Goal: Information Seeking & Learning: Learn about a topic

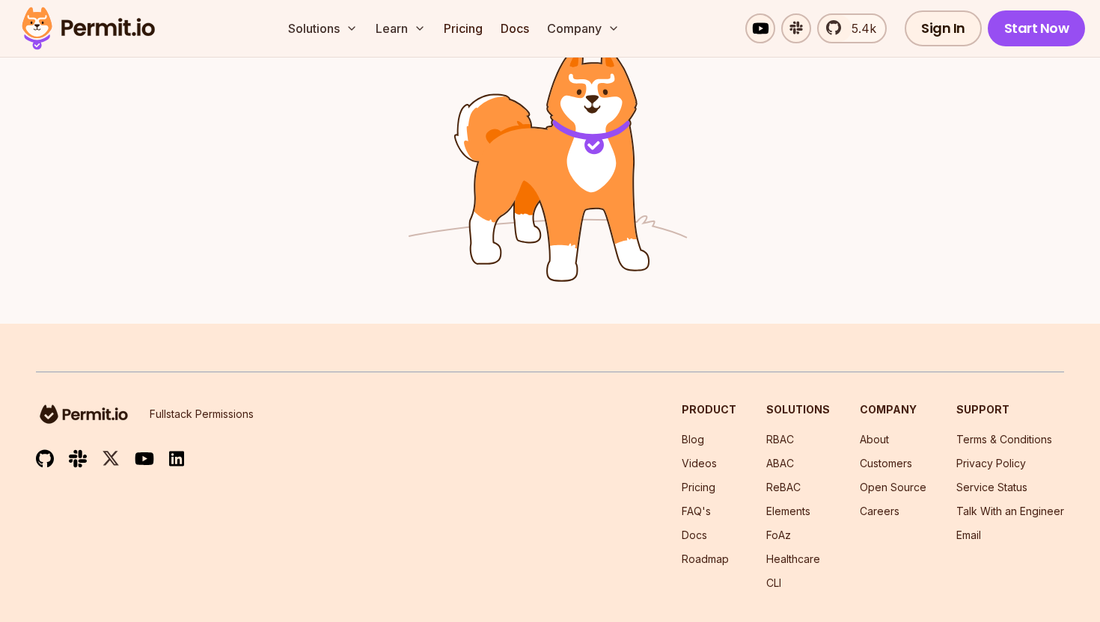
scroll to position [2511, 0]
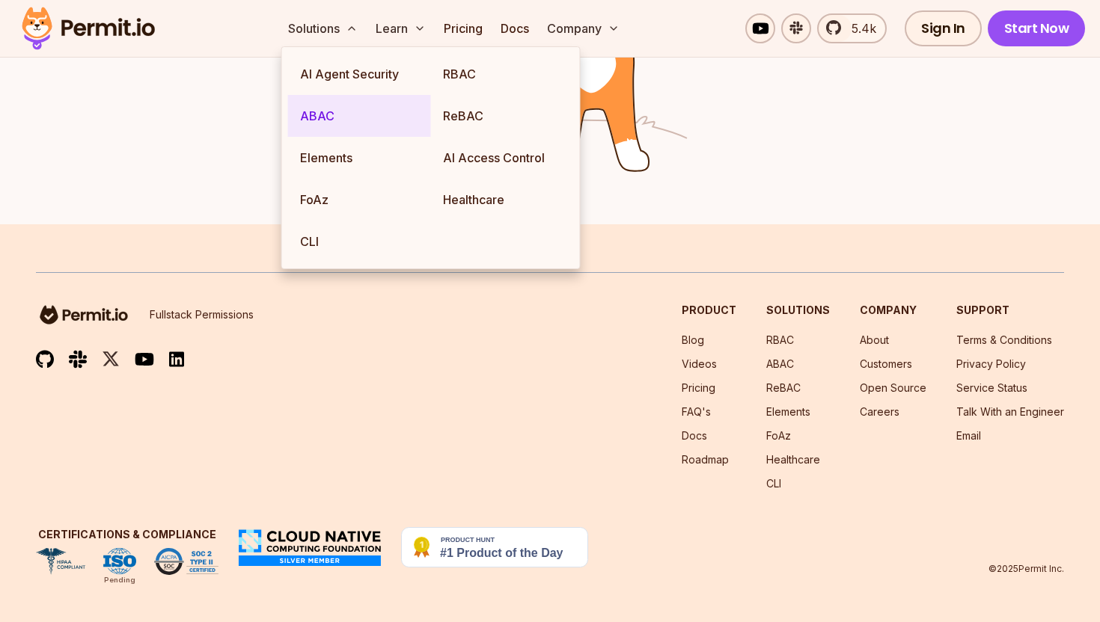
click at [337, 109] on link "ABAC" at bounding box center [359, 116] width 143 height 42
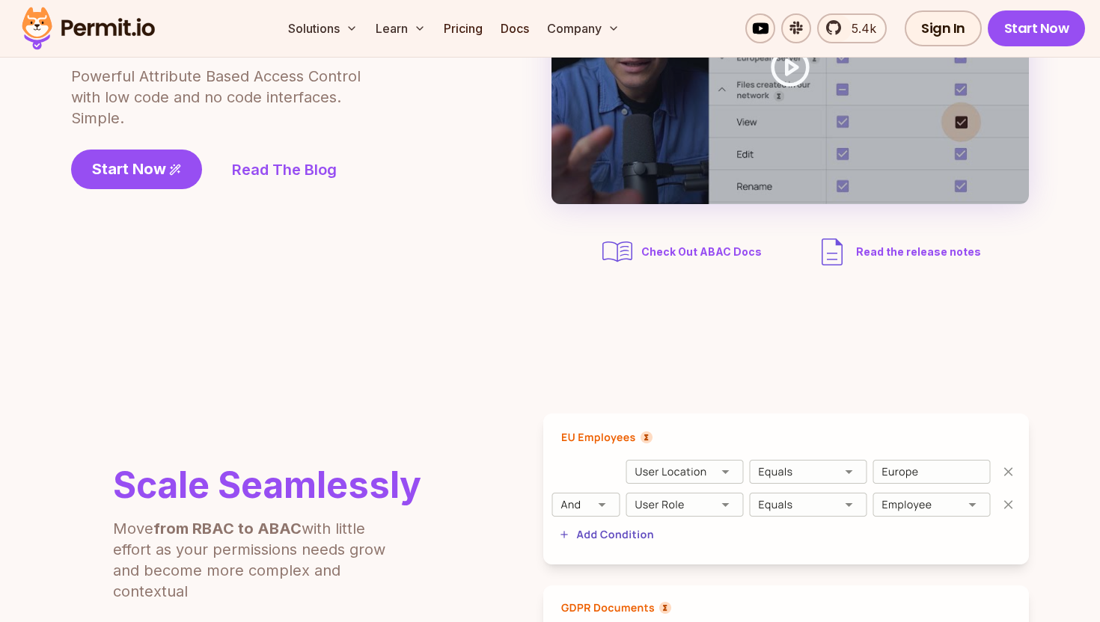
scroll to position [0, 0]
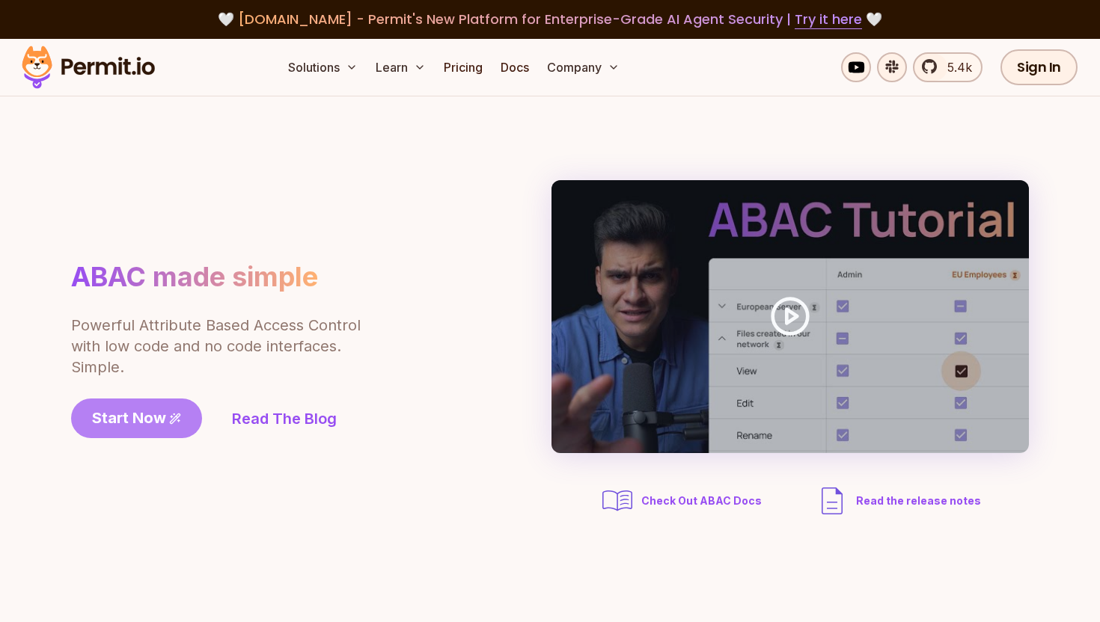
click at [159, 429] on link "Start Now" at bounding box center [136, 419] width 131 height 40
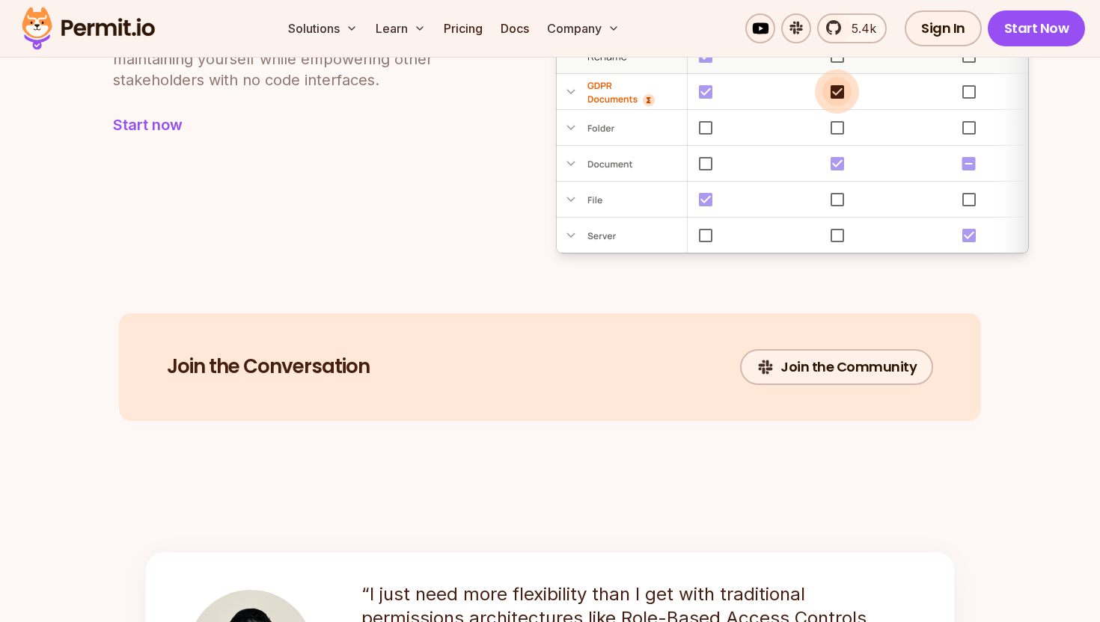
scroll to position [2051, 0]
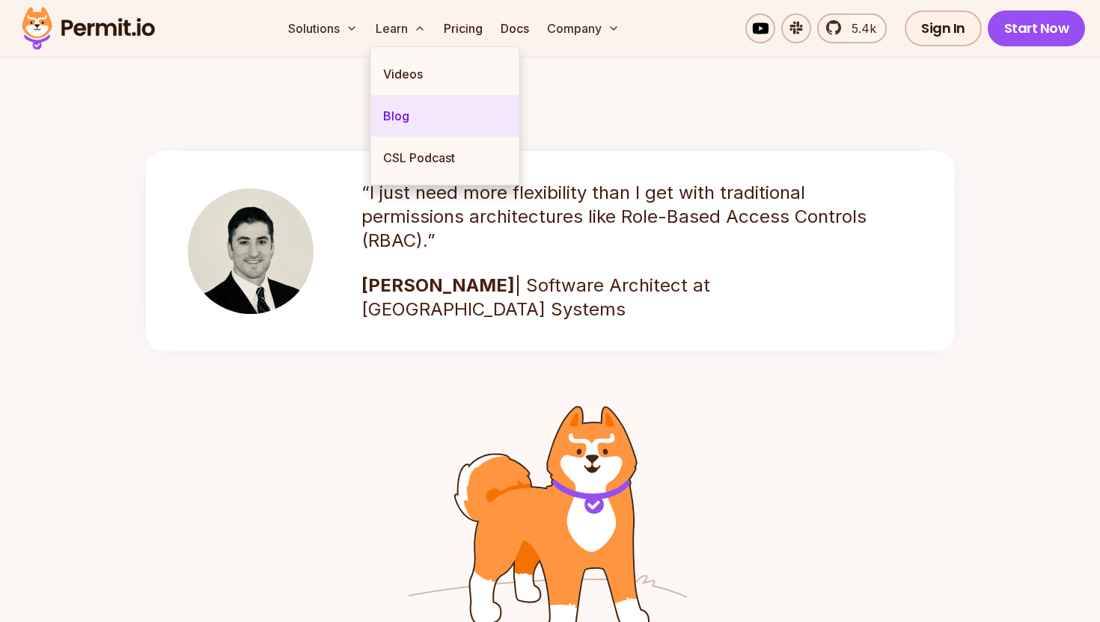
click at [403, 113] on link "Blog" at bounding box center [445, 116] width 148 height 42
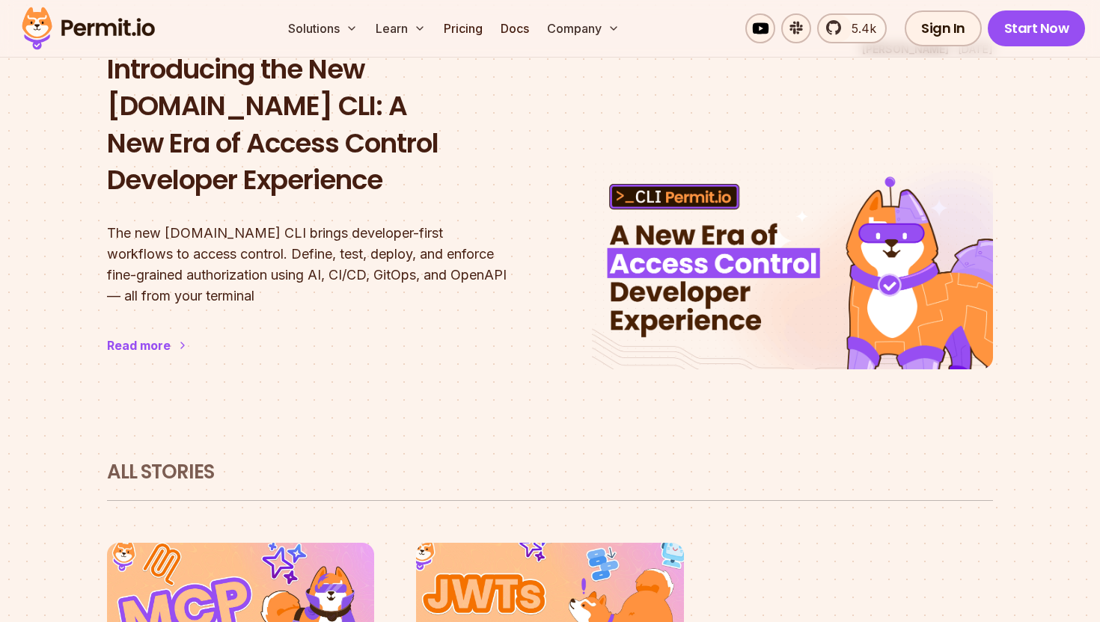
scroll to position [384, 0]
